Goal: Navigation & Orientation: Find specific page/section

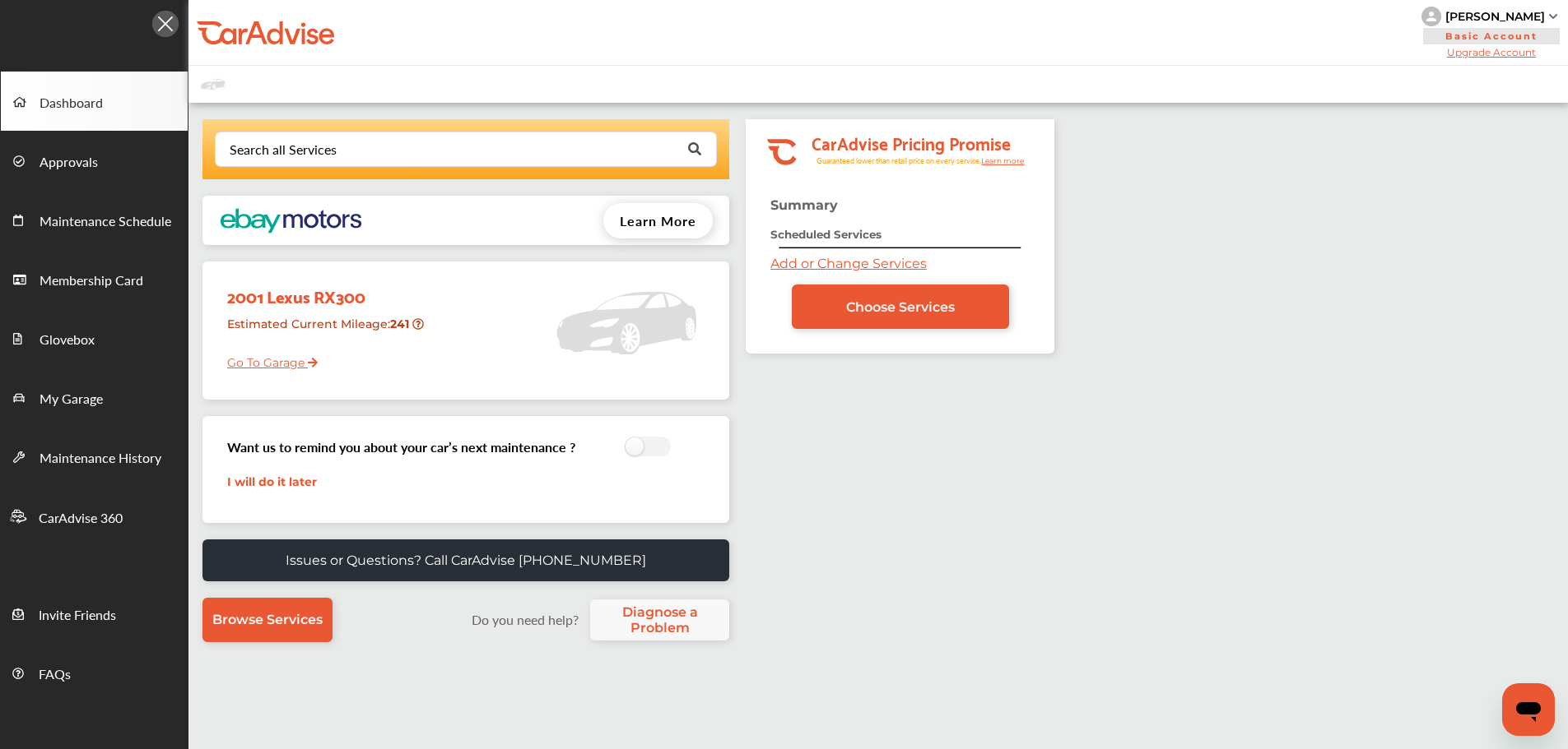
drag, startPoint x: 261, startPoint y: 374, endPoint x: 253, endPoint y: 372, distance: 8.2
click at [259, 374] on div "2001 Lexus RX300 Estimated Current Mileage : 241 Go To Garage" at bounding box center [336, 324] width 241 height 110
click at [247, 368] on link "Go To Garage" at bounding box center [266, 359] width 103 height 32
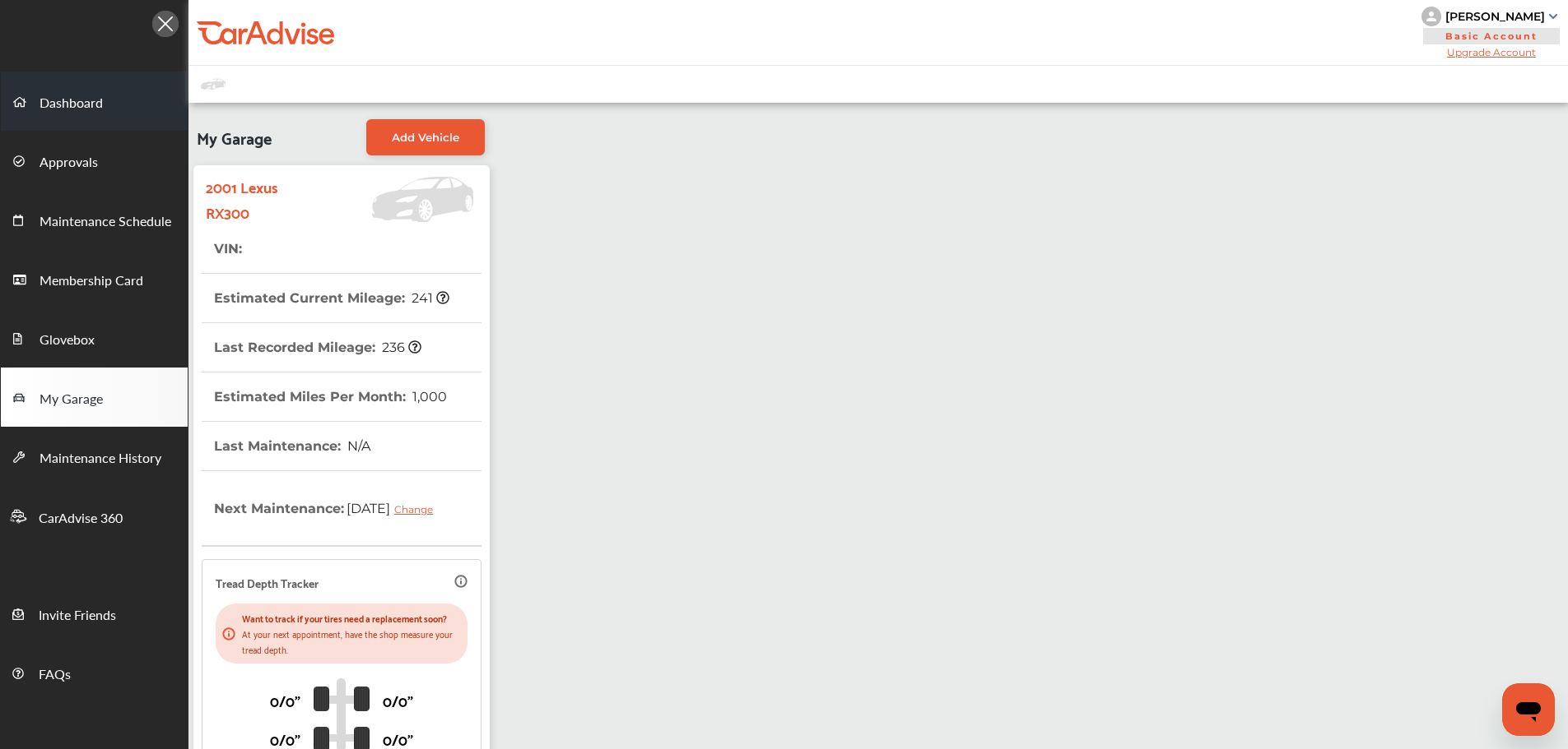
click at [75, 112] on span "Dashboard" at bounding box center [71, 104] width 63 height 21
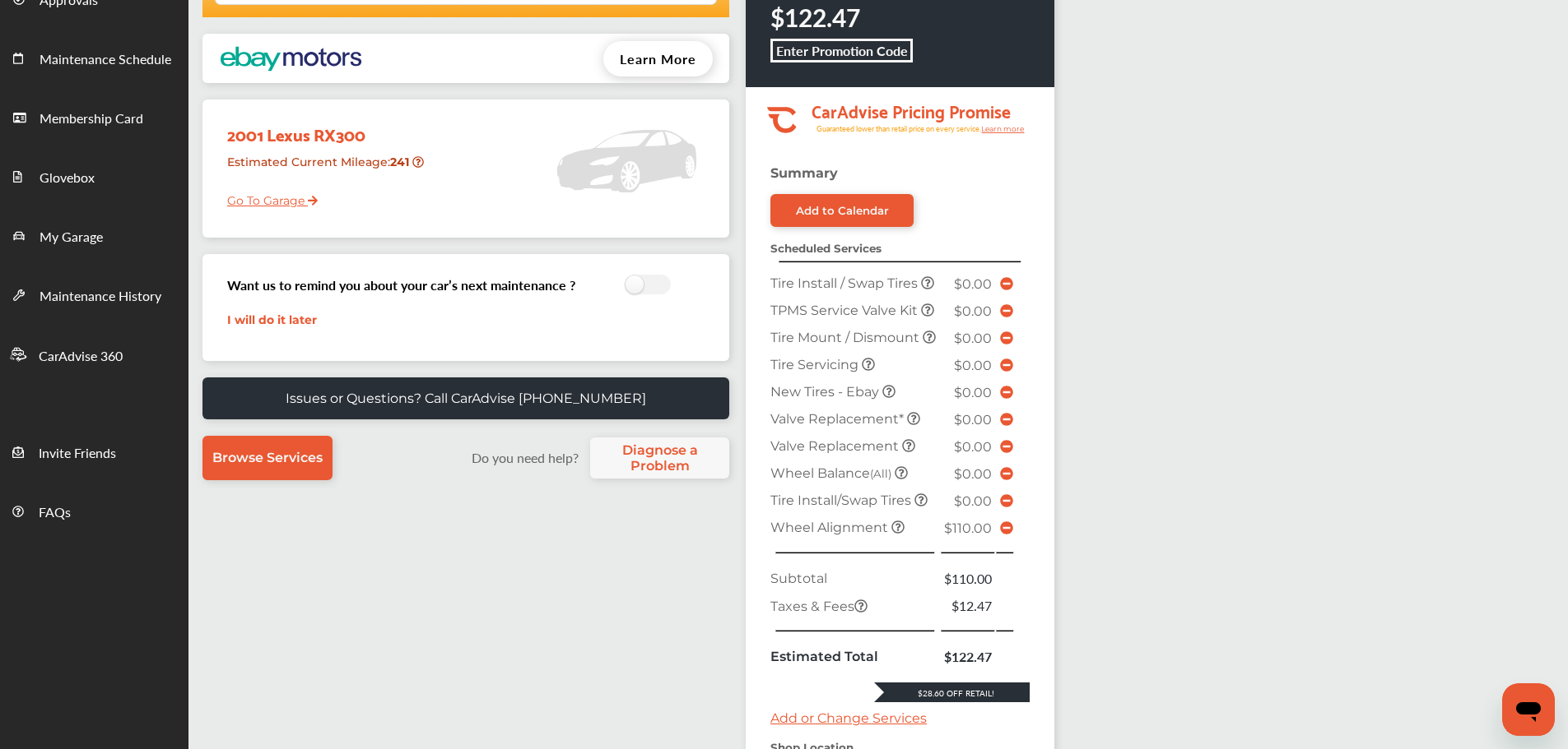
scroll to position [494, 0]
